Goal: Find specific page/section: Find specific page/section

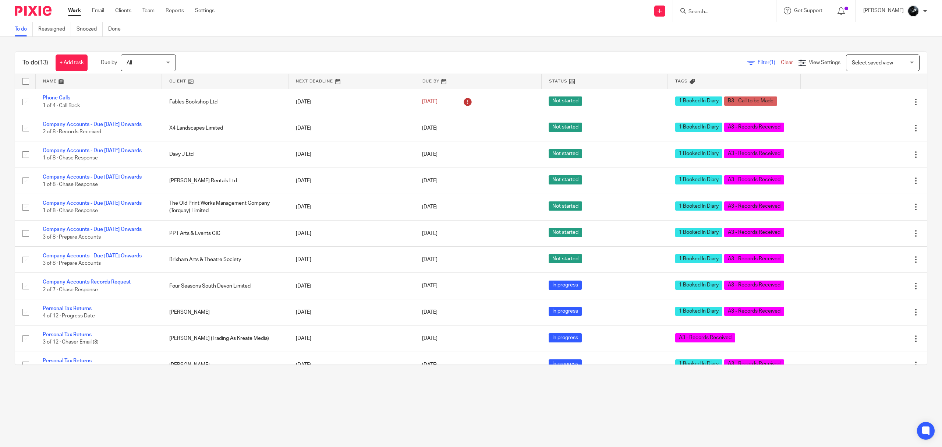
click at [726, 14] on input "Search" at bounding box center [721, 12] width 66 height 7
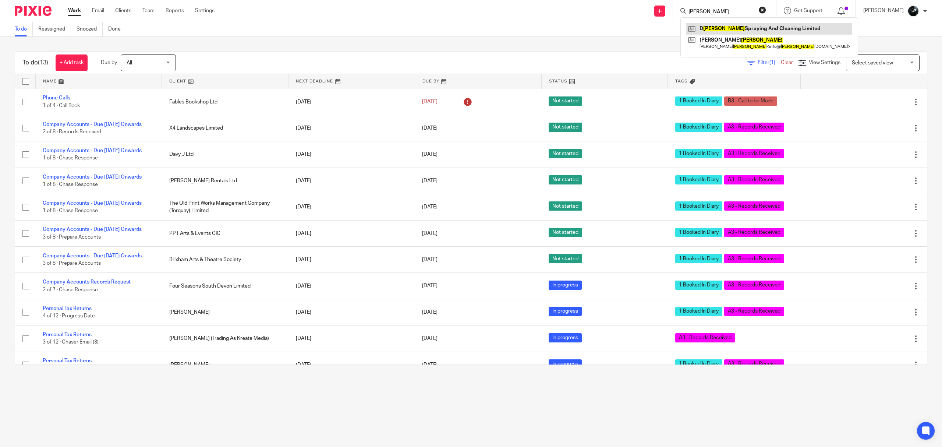
type input "d downing"
click at [727, 24] on link at bounding box center [769, 28] width 166 height 11
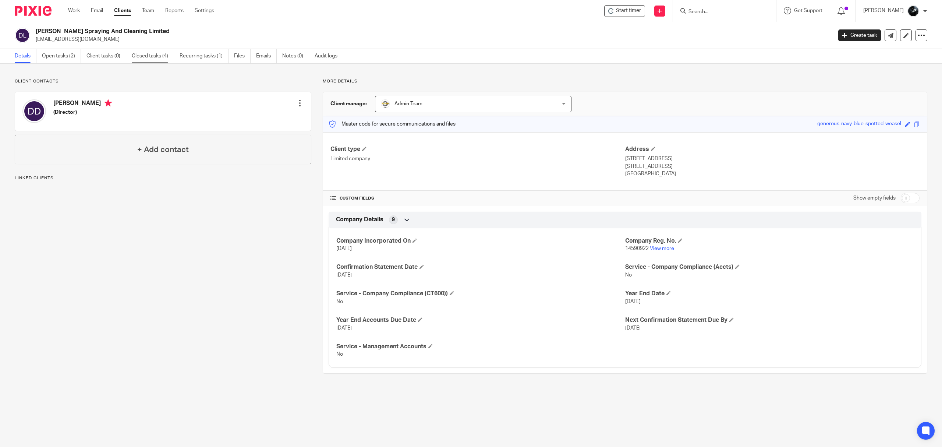
click at [152, 61] on link "Closed tasks (4)" at bounding box center [153, 56] width 42 height 14
